Goal: Task Accomplishment & Management: Use online tool/utility

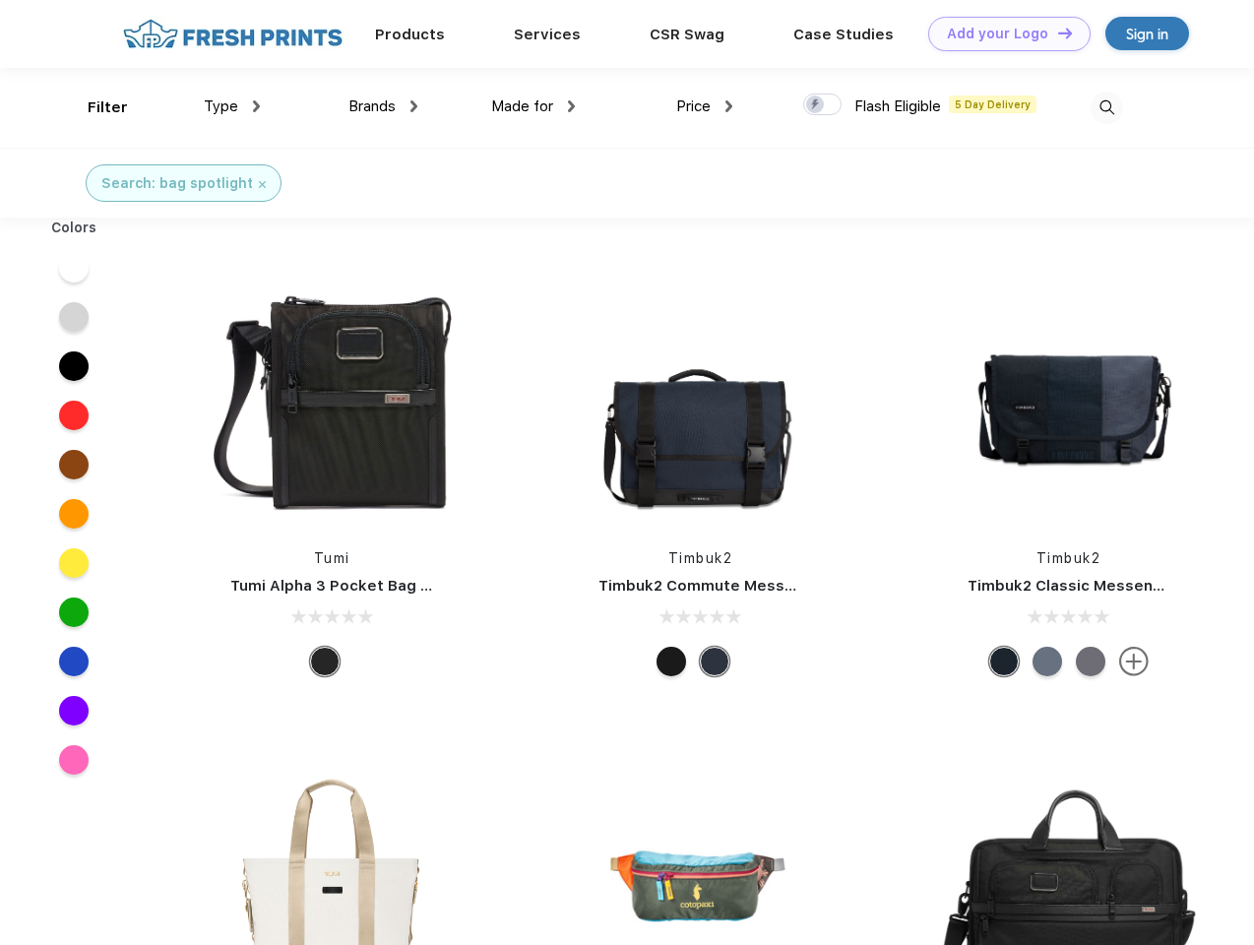
click at [1002, 33] on link "Add your Logo Design Tool" at bounding box center [1009, 34] width 162 height 34
click at [0, 0] on div "Design Tool" at bounding box center [0, 0] width 0 height 0
click at [1056, 32] on link "Add your Logo Design Tool" at bounding box center [1009, 34] width 162 height 34
click at [94, 107] on div "Filter" at bounding box center [108, 107] width 40 height 23
click at [232, 106] on span "Type" at bounding box center [221, 106] width 34 height 18
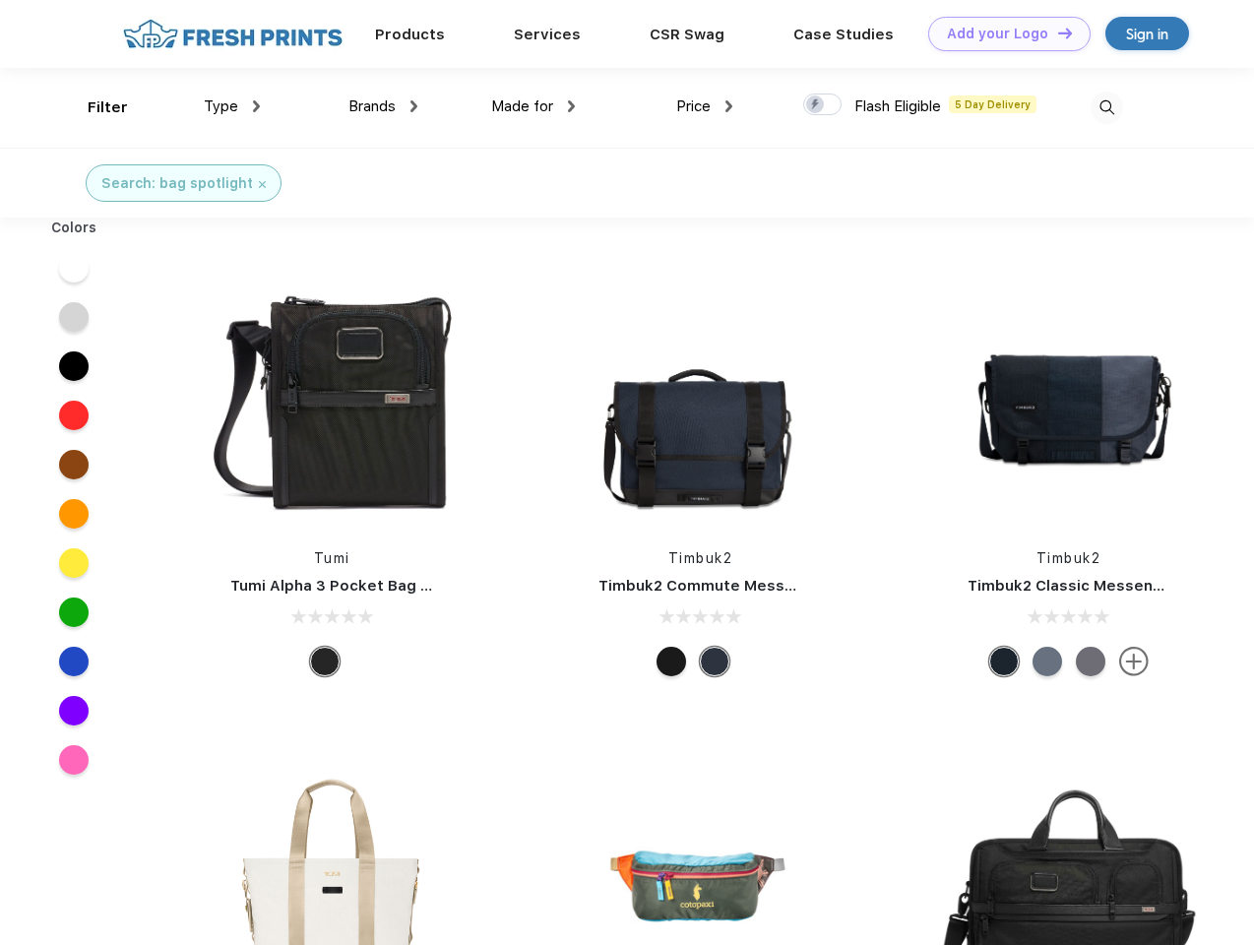
click at [383, 106] on span "Brands" at bounding box center [371, 106] width 47 height 18
click at [533, 106] on span "Made for" at bounding box center [522, 106] width 62 height 18
click at [705, 106] on span "Price" at bounding box center [693, 106] width 34 height 18
click at [823, 105] on div at bounding box center [822, 104] width 38 height 22
click at [816, 105] on input "checkbox" at bounding box center [809, 99] width 13 height 13
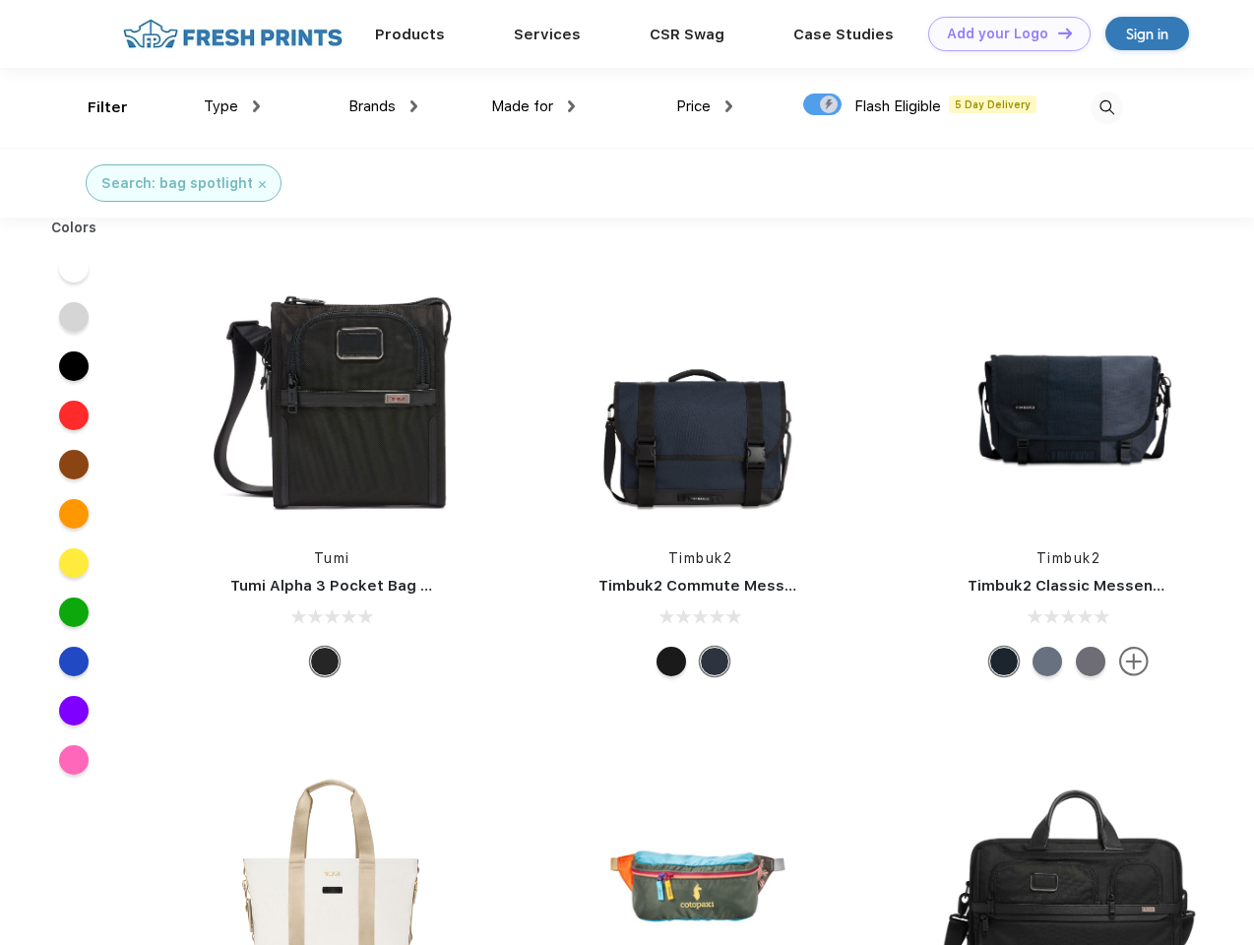
click at [1106, 107] on img at bounding box center [1106, 108] width 32 height 32
